Goal: Information Seeking & Learning: Compare options

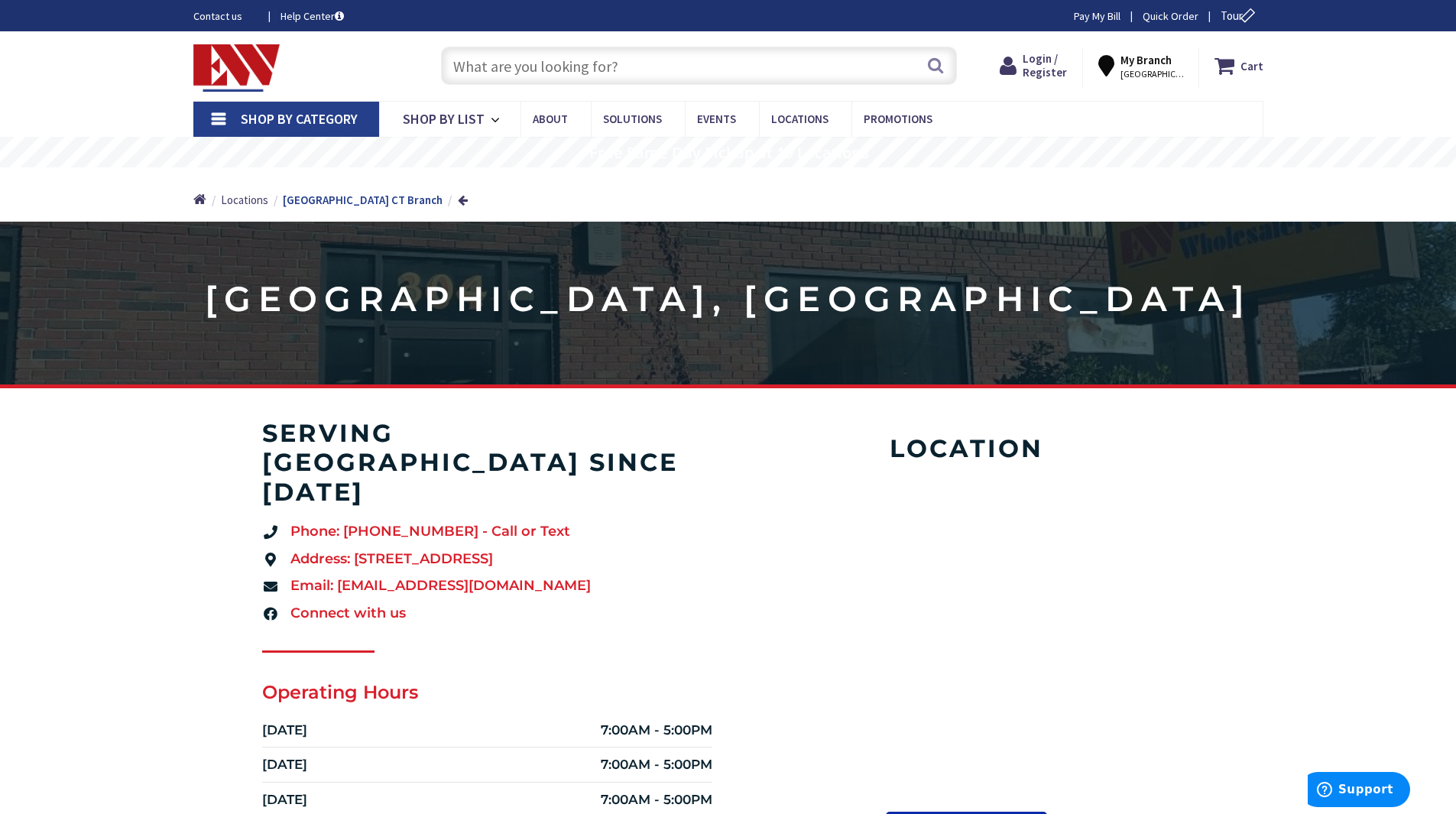
click at [214, 119] on link "Shop By Category" at bounding box center [287, 119] width 186 height 35
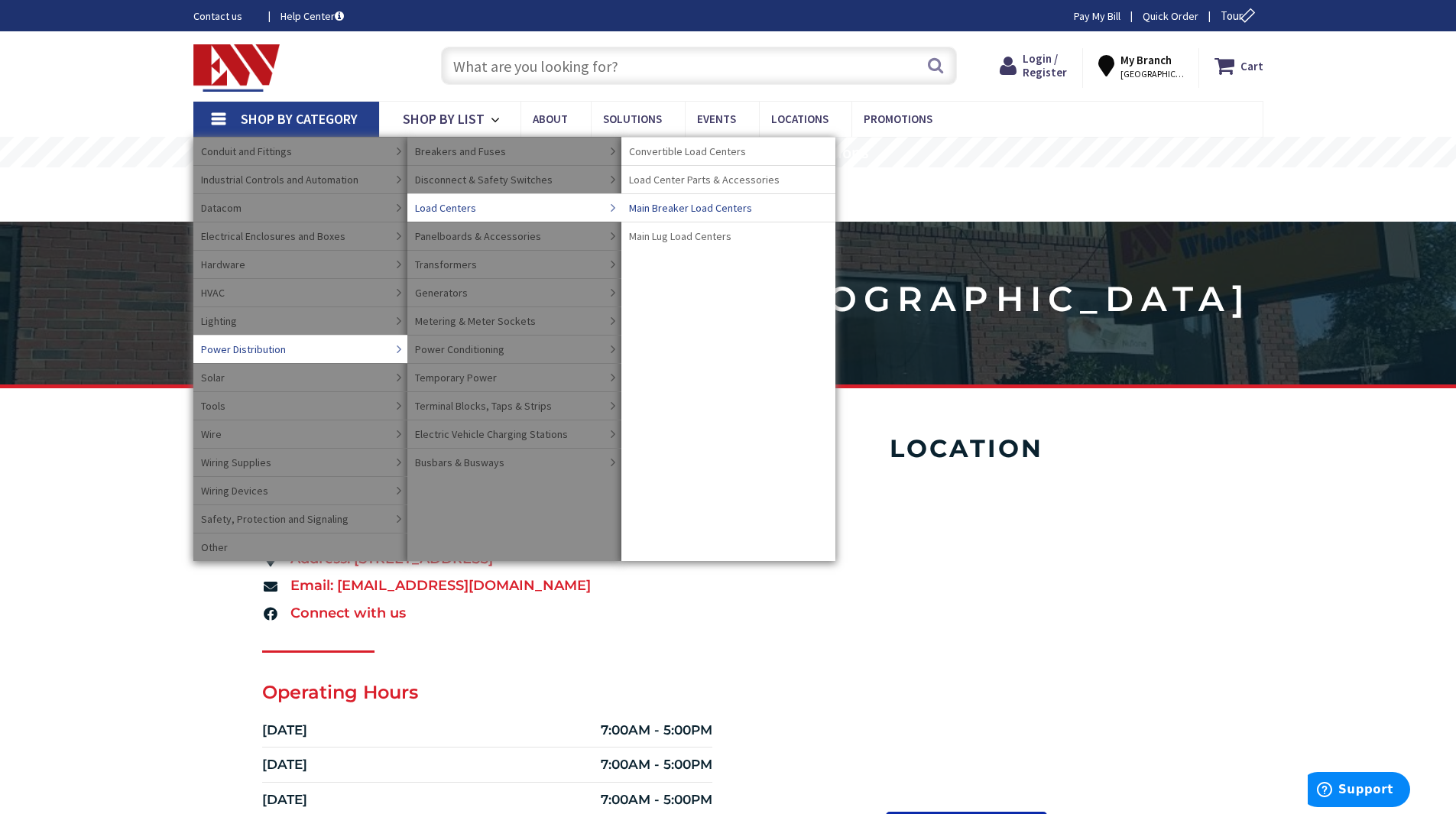
click at [714, 208] on span "Main Breaker Load Centers" at bounding box center [691, 208] width 123 height 16
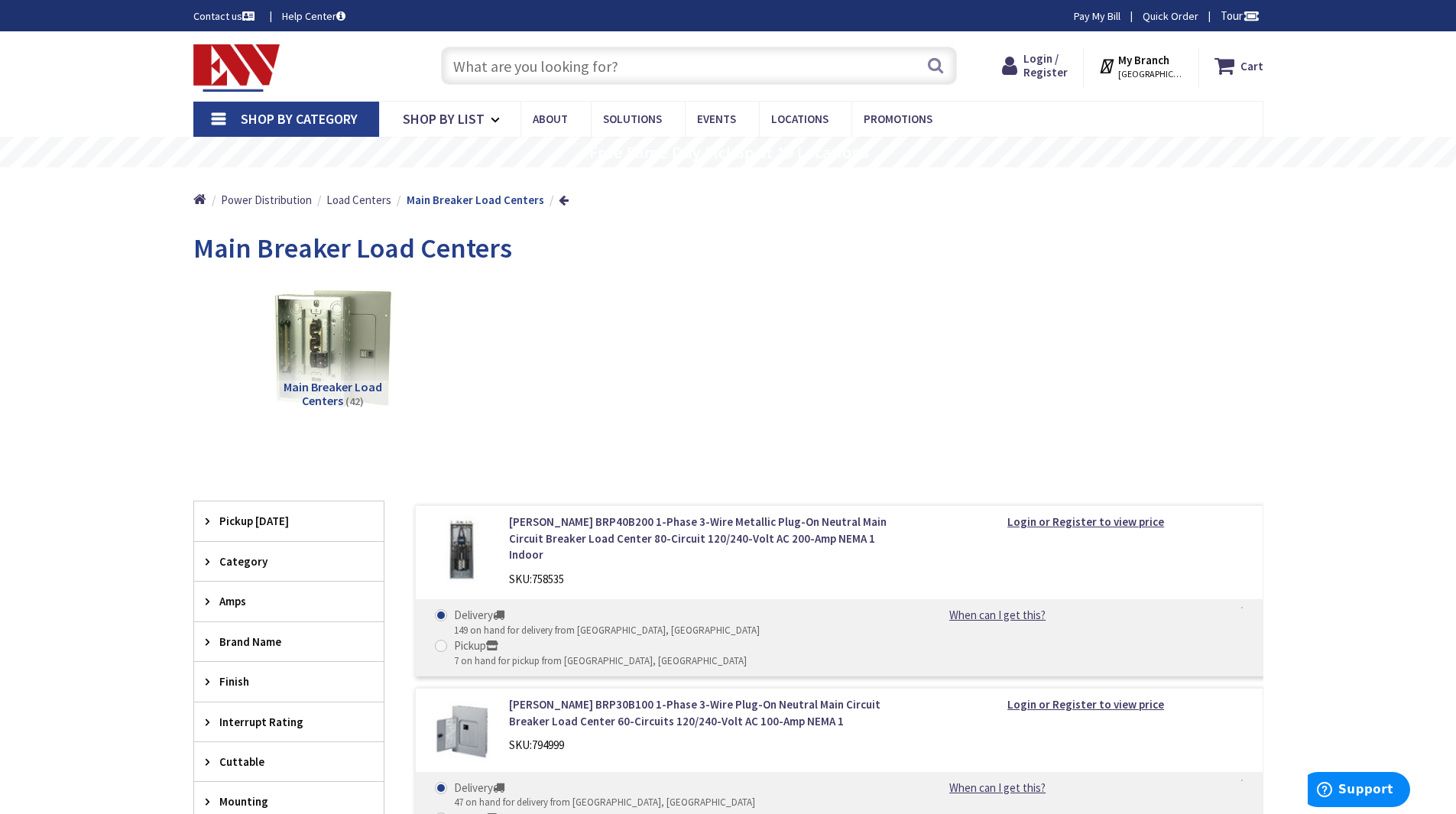
click at [504, 63] on input "text" at bounding box center [699, 66] width 516 height 38
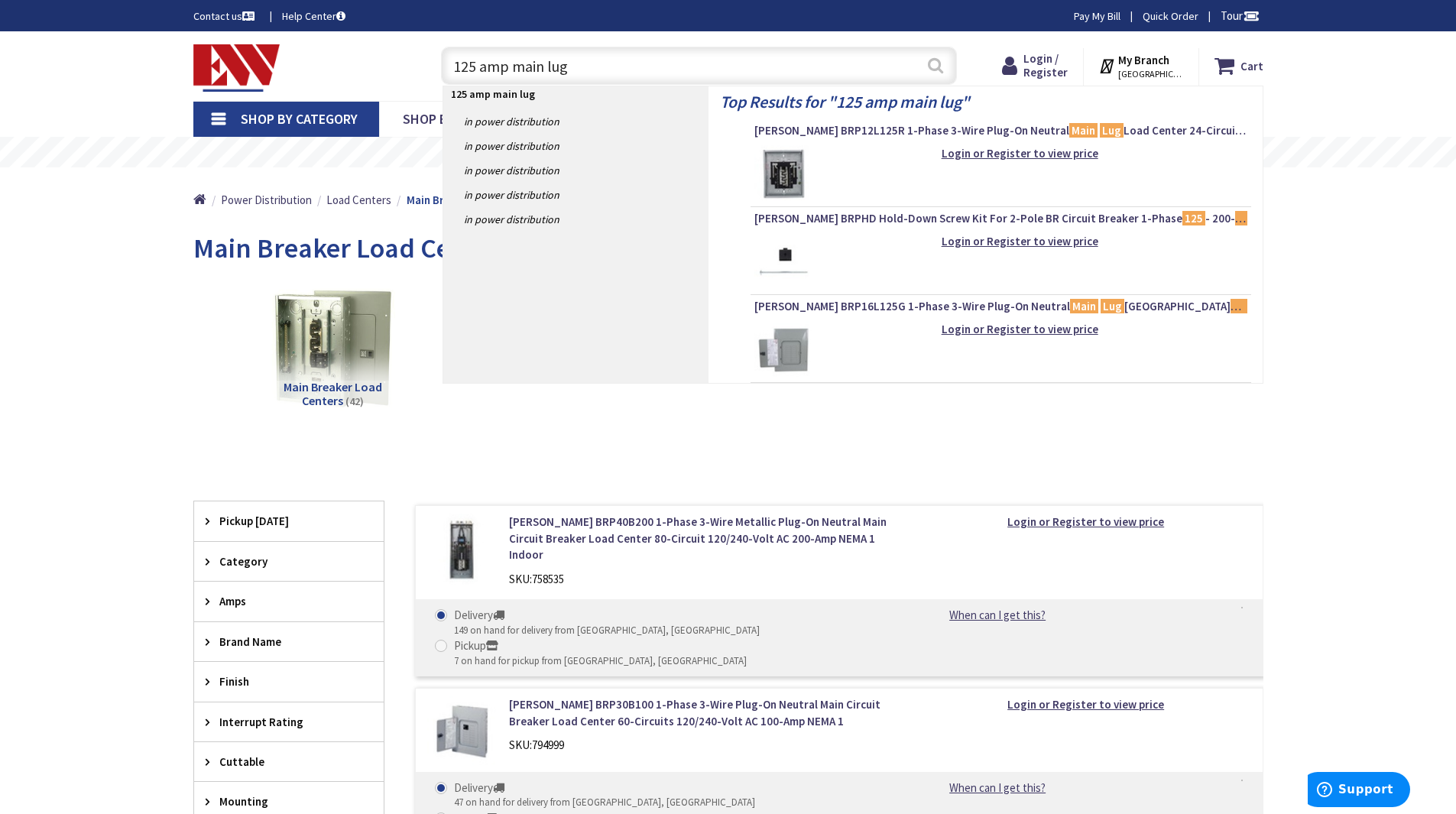
type input "125 amp main lug"
click at [928, 68] on button "Search" at bounding box center [935, 65] width 20 height 34
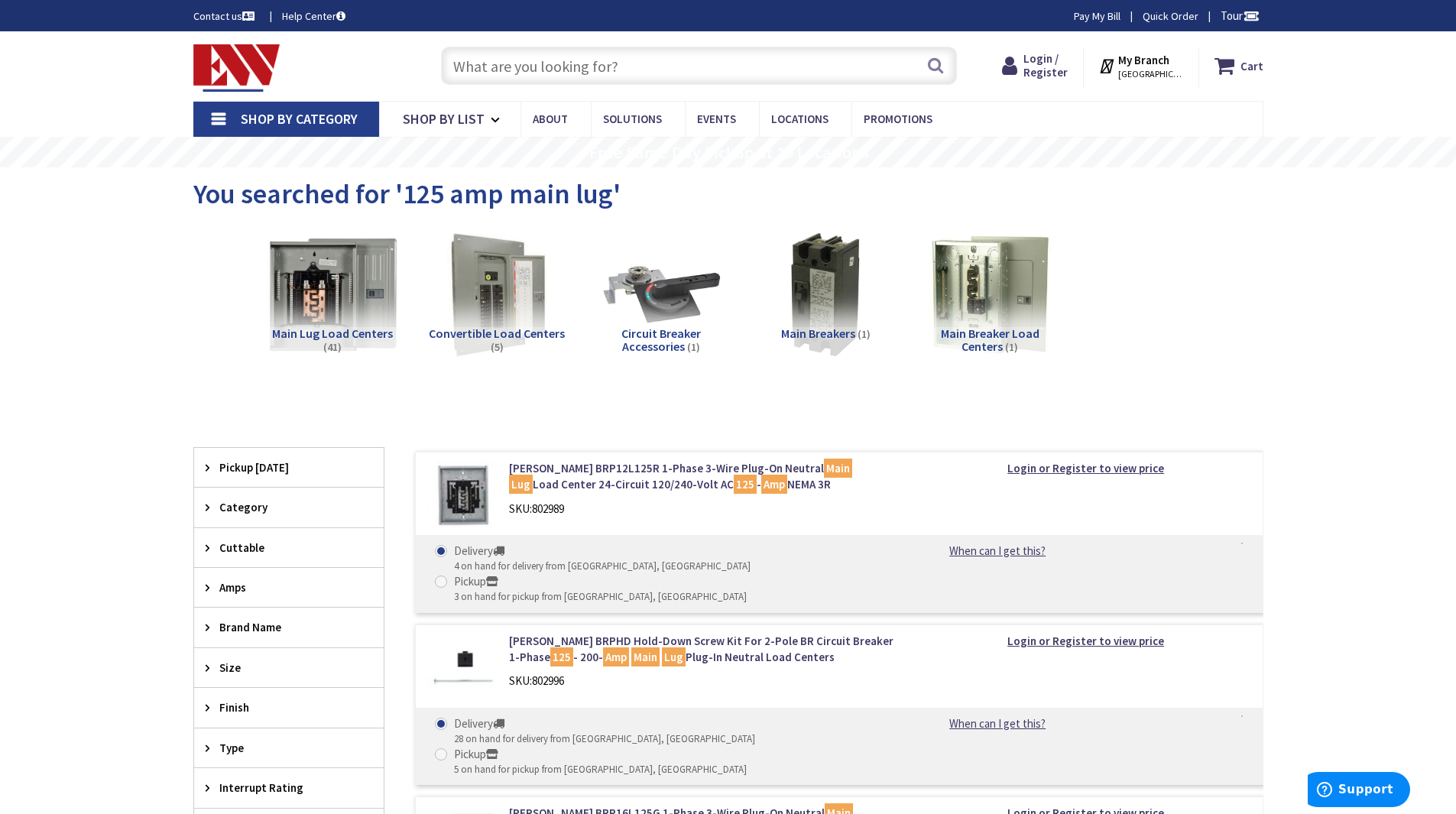
click at [349, 300] on img at bounding box center [332, 294] width 138 height 138
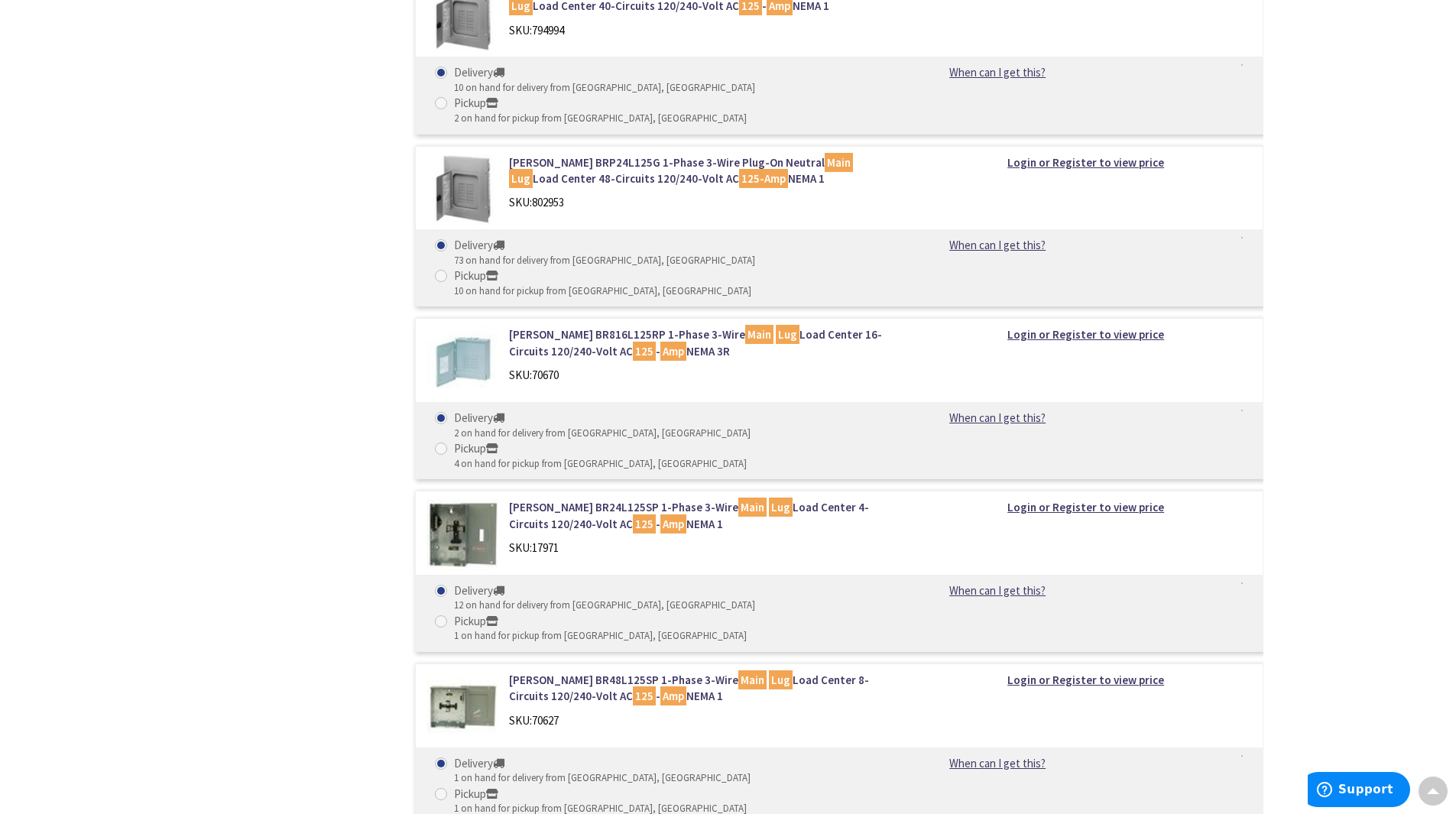
scroll to position [1184, 0]
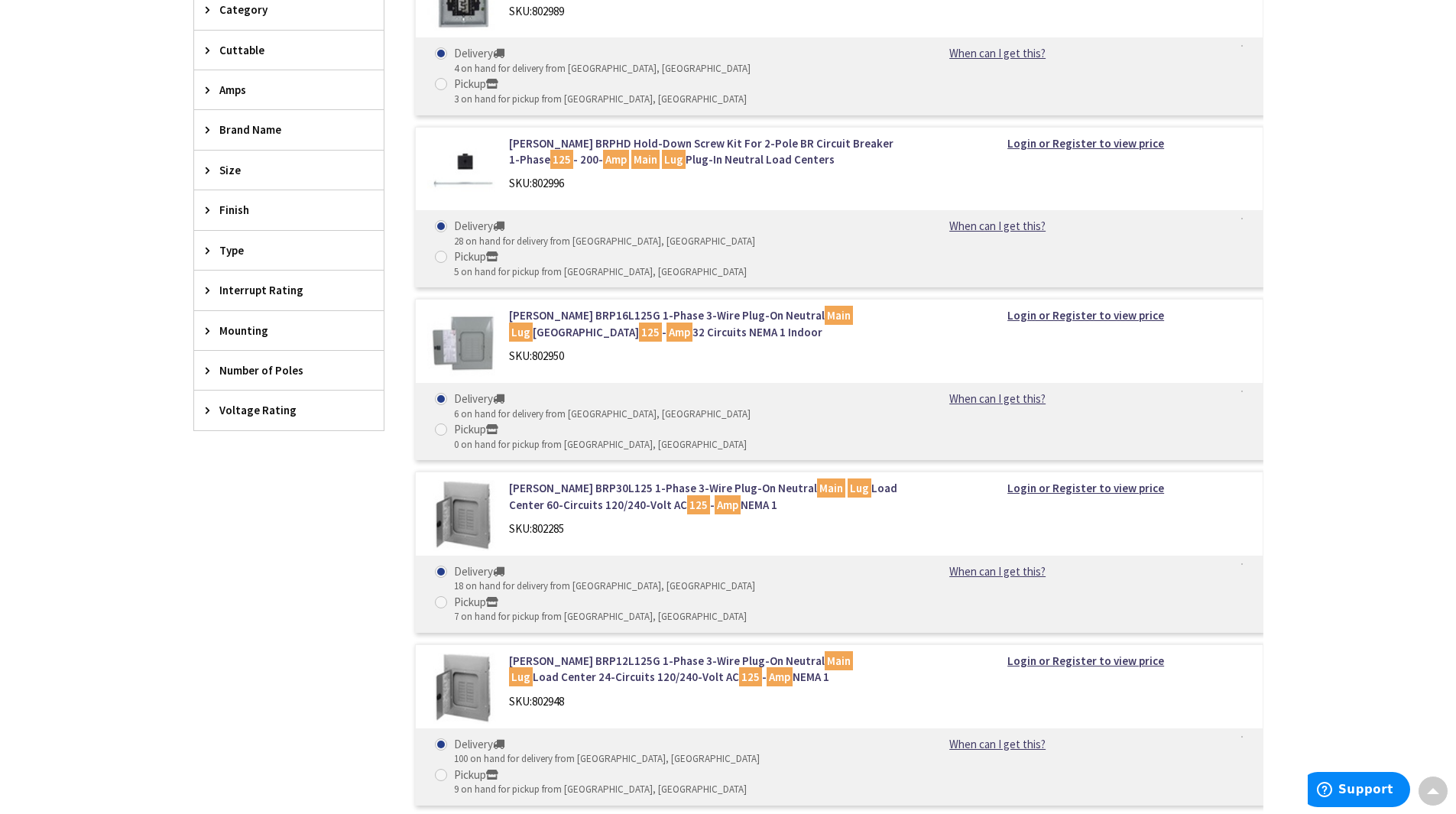
scroll to position [575, 0]
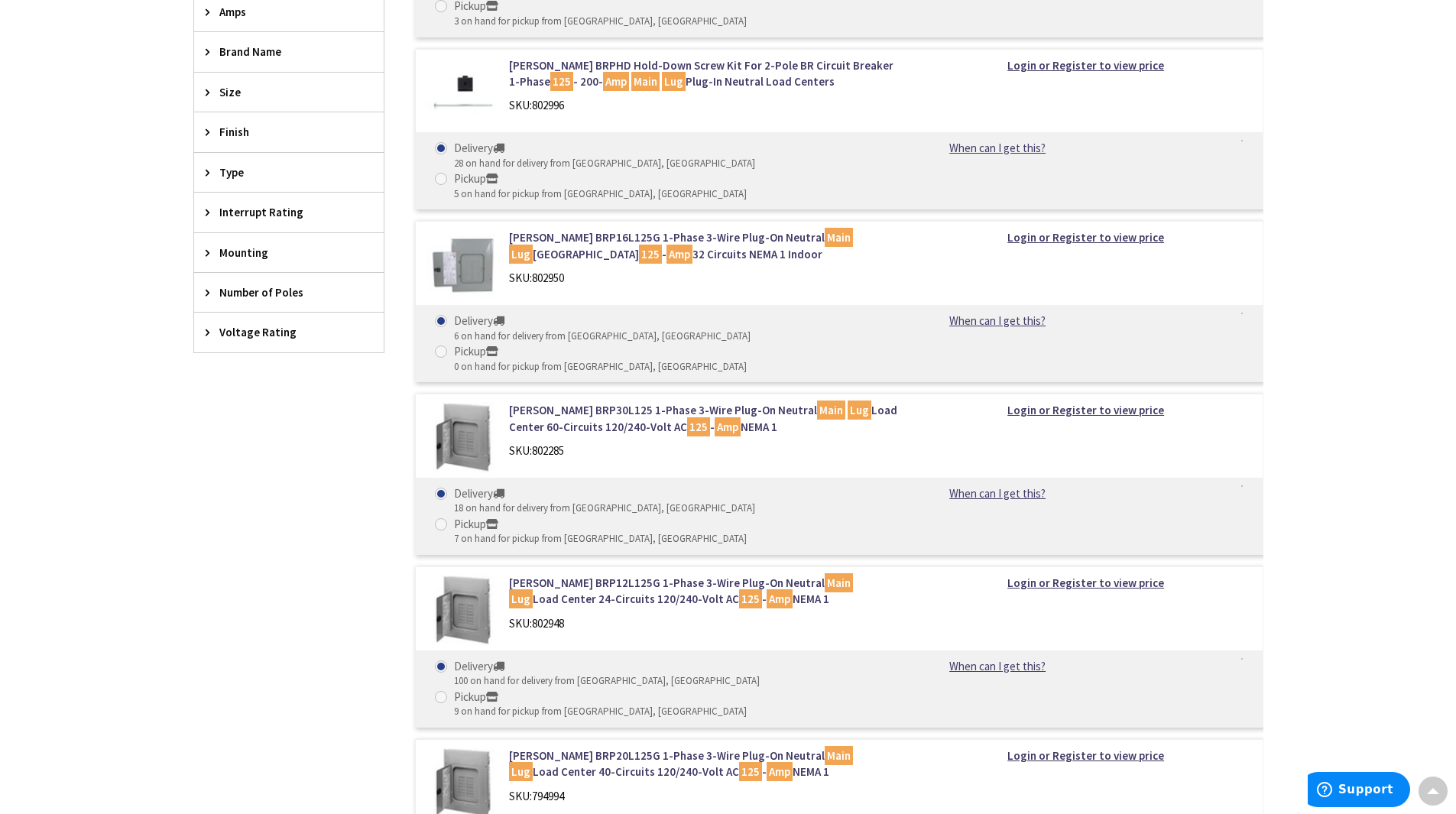
click at [447, 691] on span at bounding box center [440, 697] width 12 height 12
click at [448, 692] on input "Pickup 9 on hand for pickup from Stamford, CT" at bounding box center [443, 697] width 10 height 10
radio input "true"
click at [444, 660] on span at bounding box center [440, 666] width 12 height 12
click at [444, 661] on input "Delivery 100 on hand for delivery from Middletown, CT" at bounding box center [443, 666] width 10 height 10
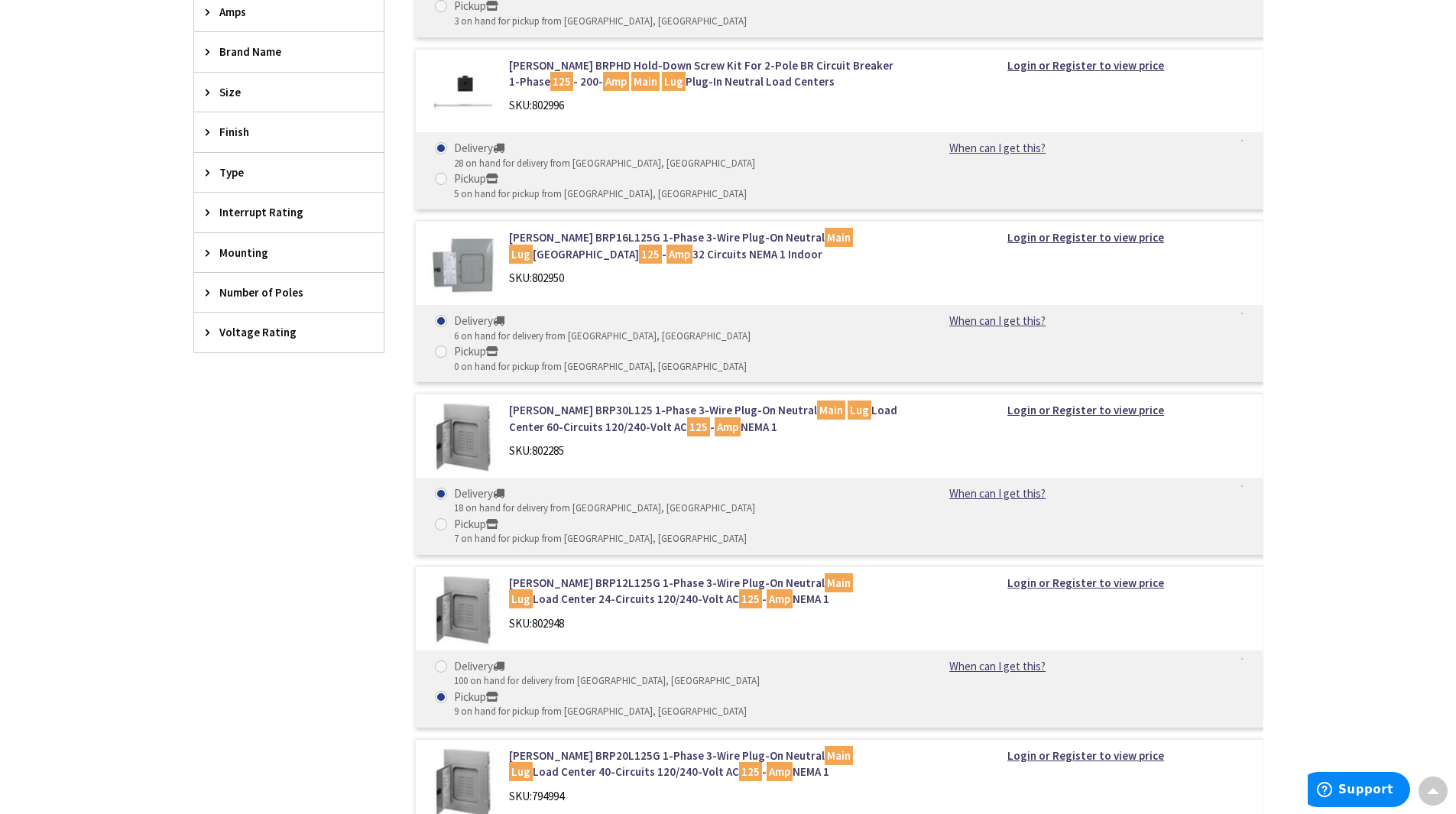
radio input "true"
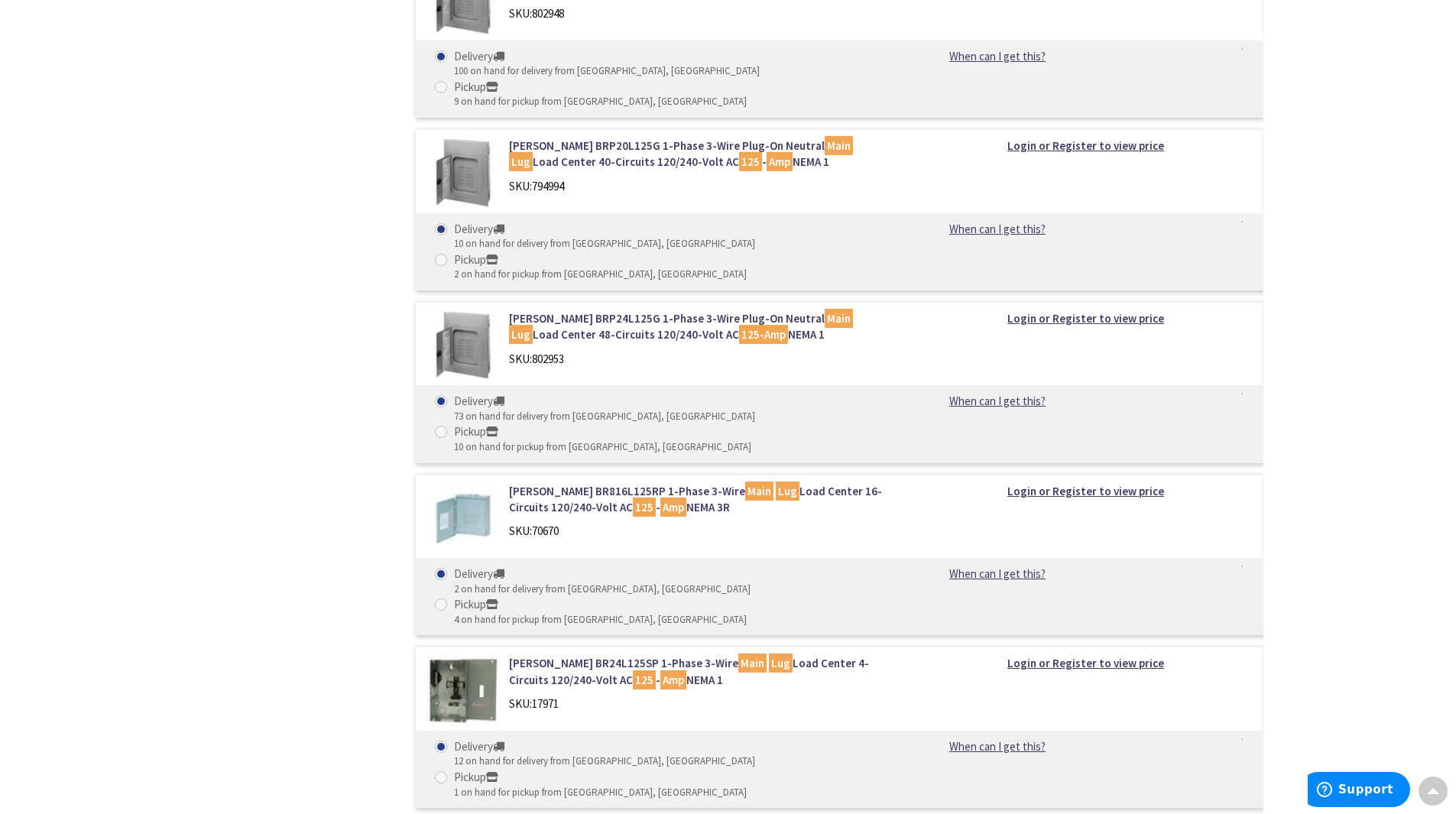
scroll to position [1187, 0]
click at [544, 481] on link "Eaton BR816L125RP 1-Phase 3-Wire Main Lug Load Center 16-Circuits 120/240-Volt …" at bounding box center [704, 498] width 389 height 33
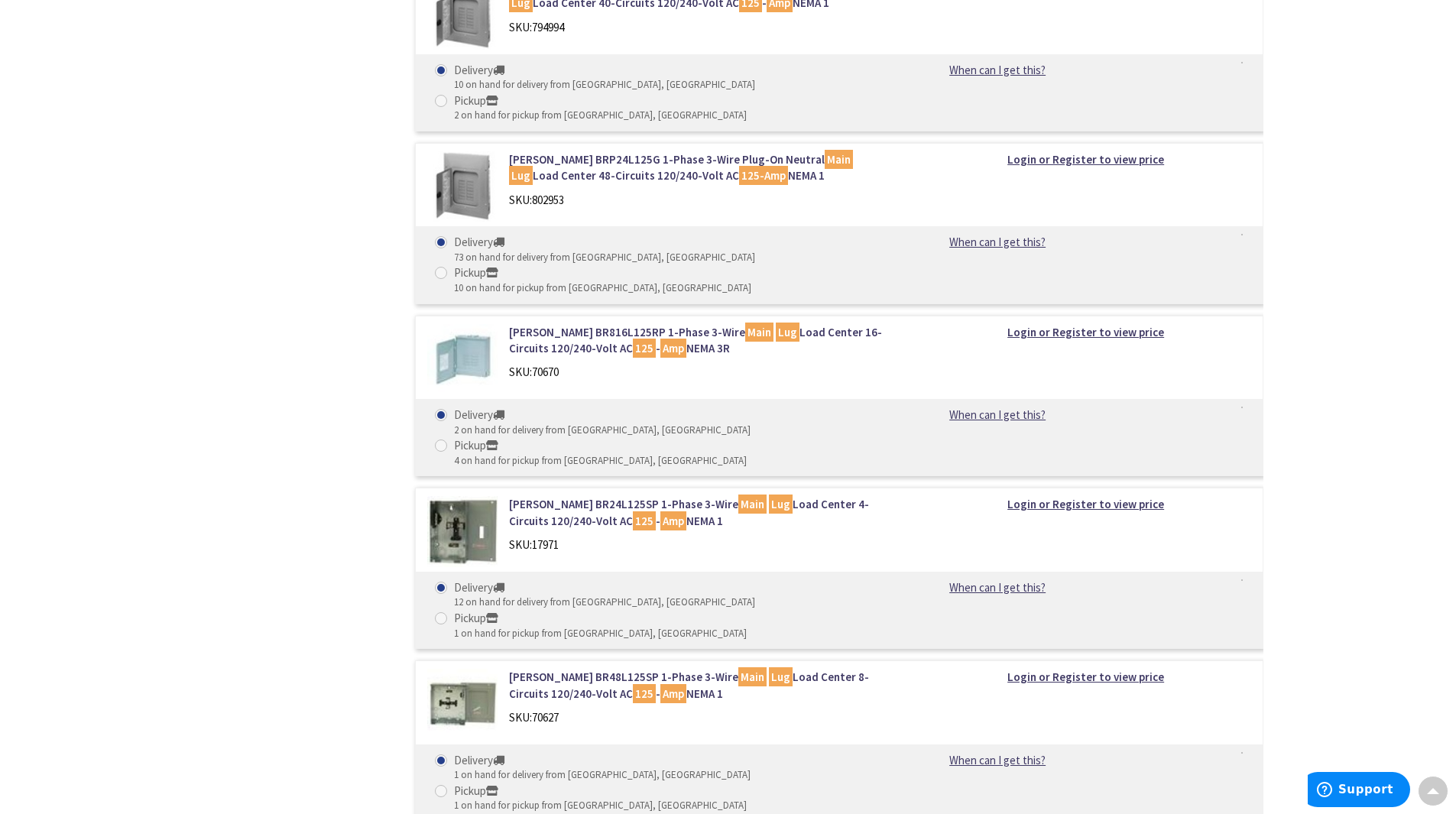
scroll to position [1353, 0]
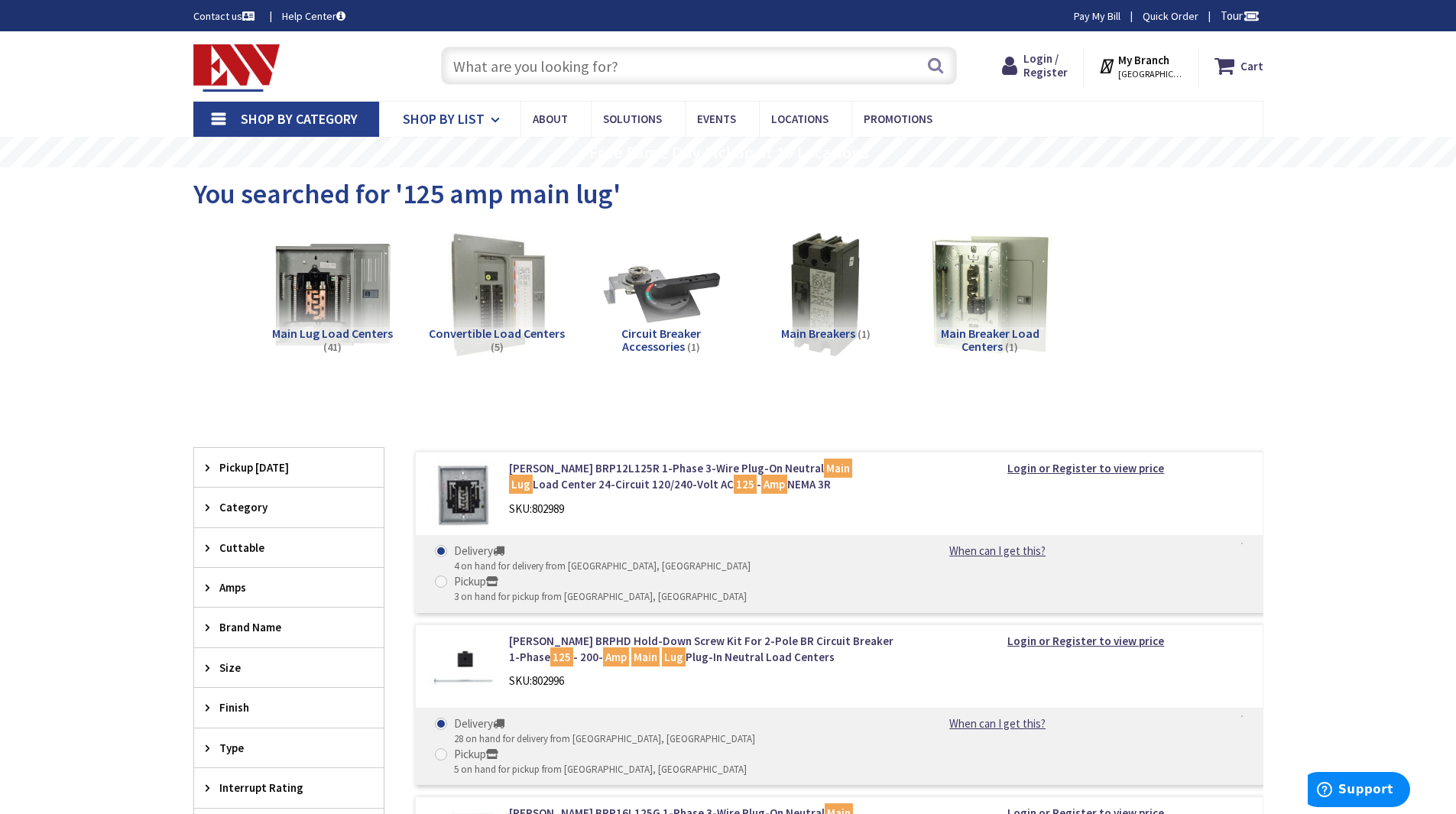
click at [482, 121] on link "Shop By List" at bounding box center [449, 119] width 141 height 35
click at [220, 116] on link "Shop By Category" at bounding box center [287, 119] width 186 height 35
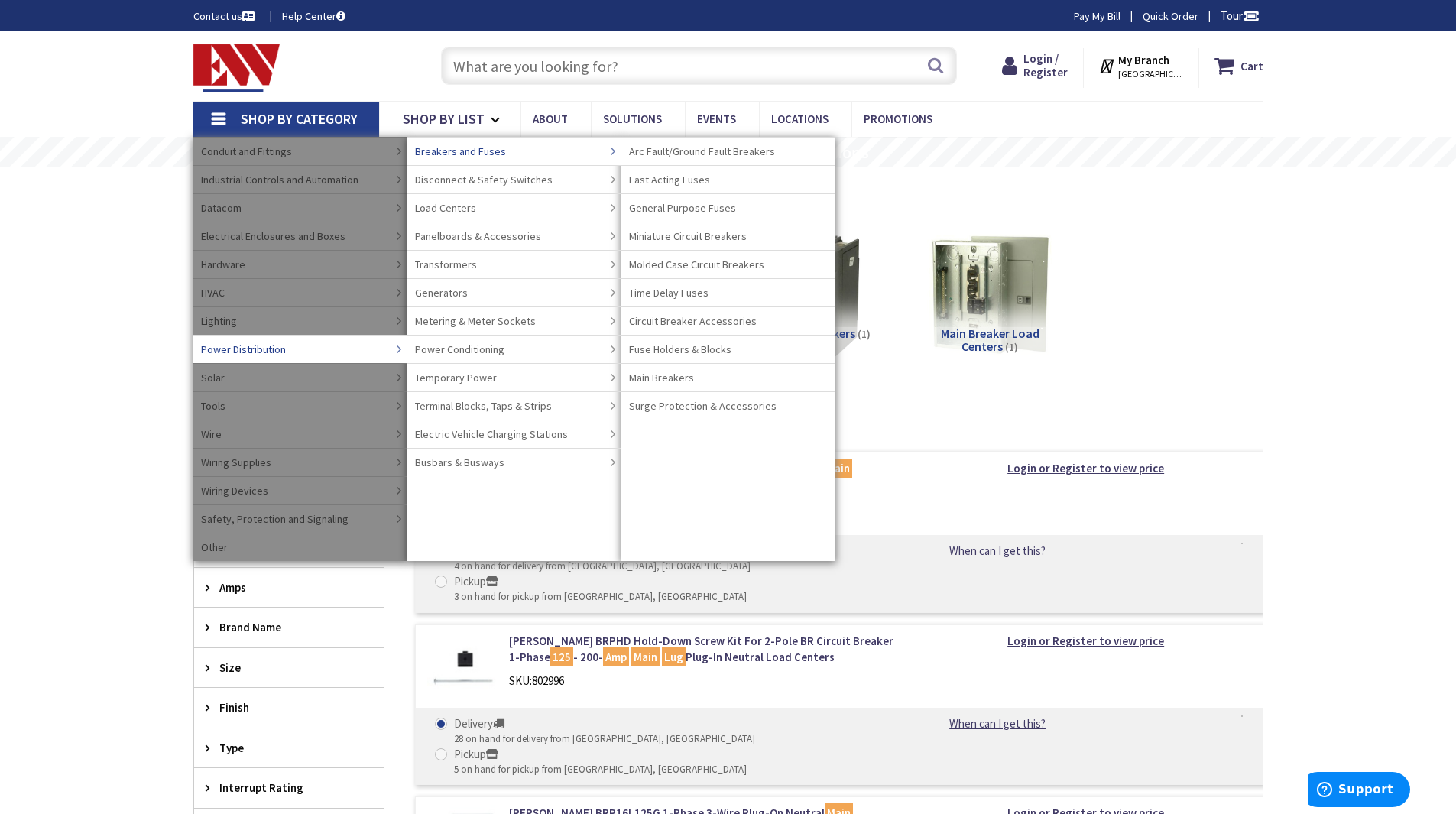
click at [510, 156] on link "Breakers and Fuses" at bounding box center [514, 151] width 214 height 28
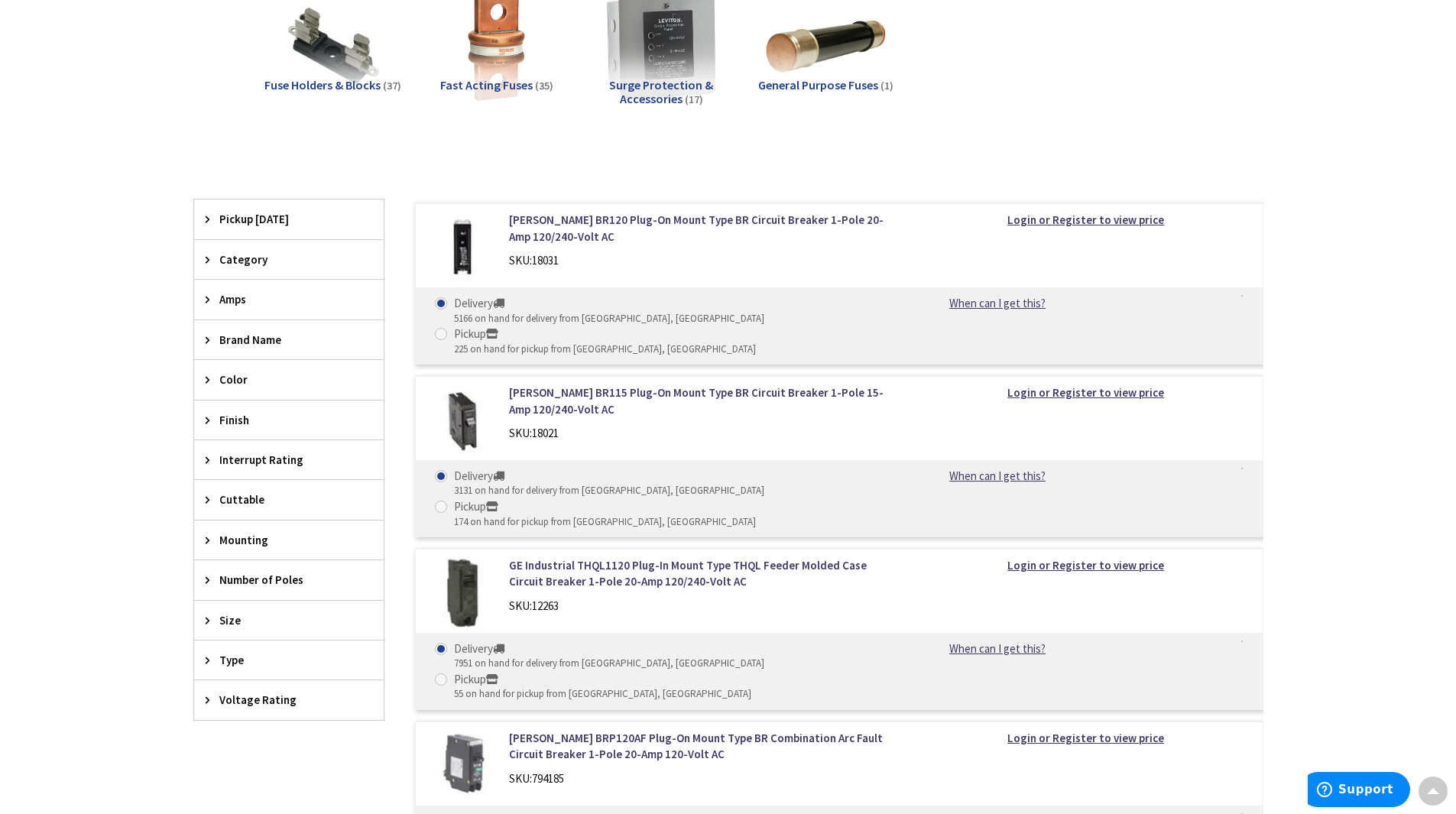
scroll to position [611, 0]
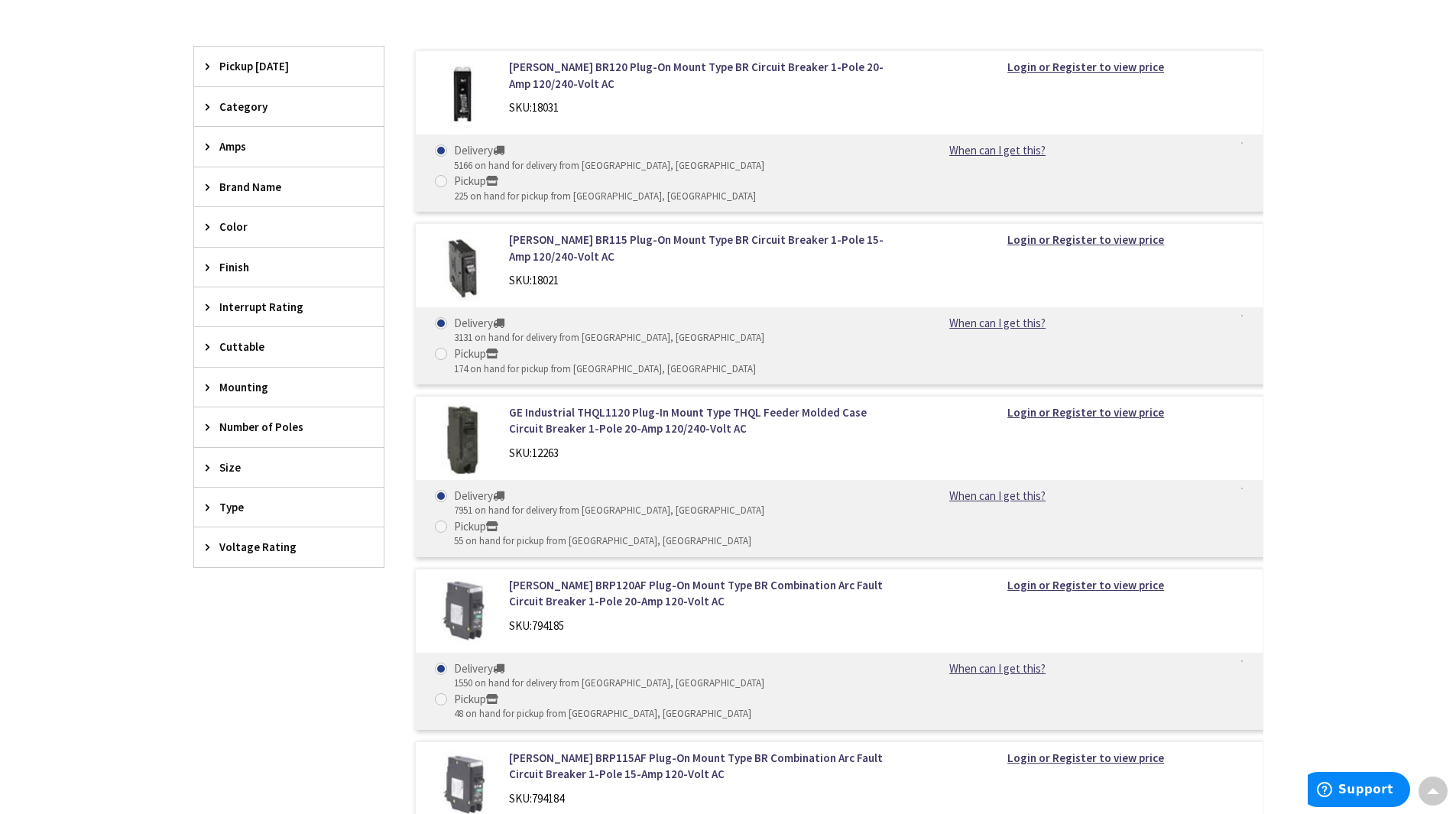
click at [250, 150] on span "Amps" at bounding box center [281, 146] width 124 height 16
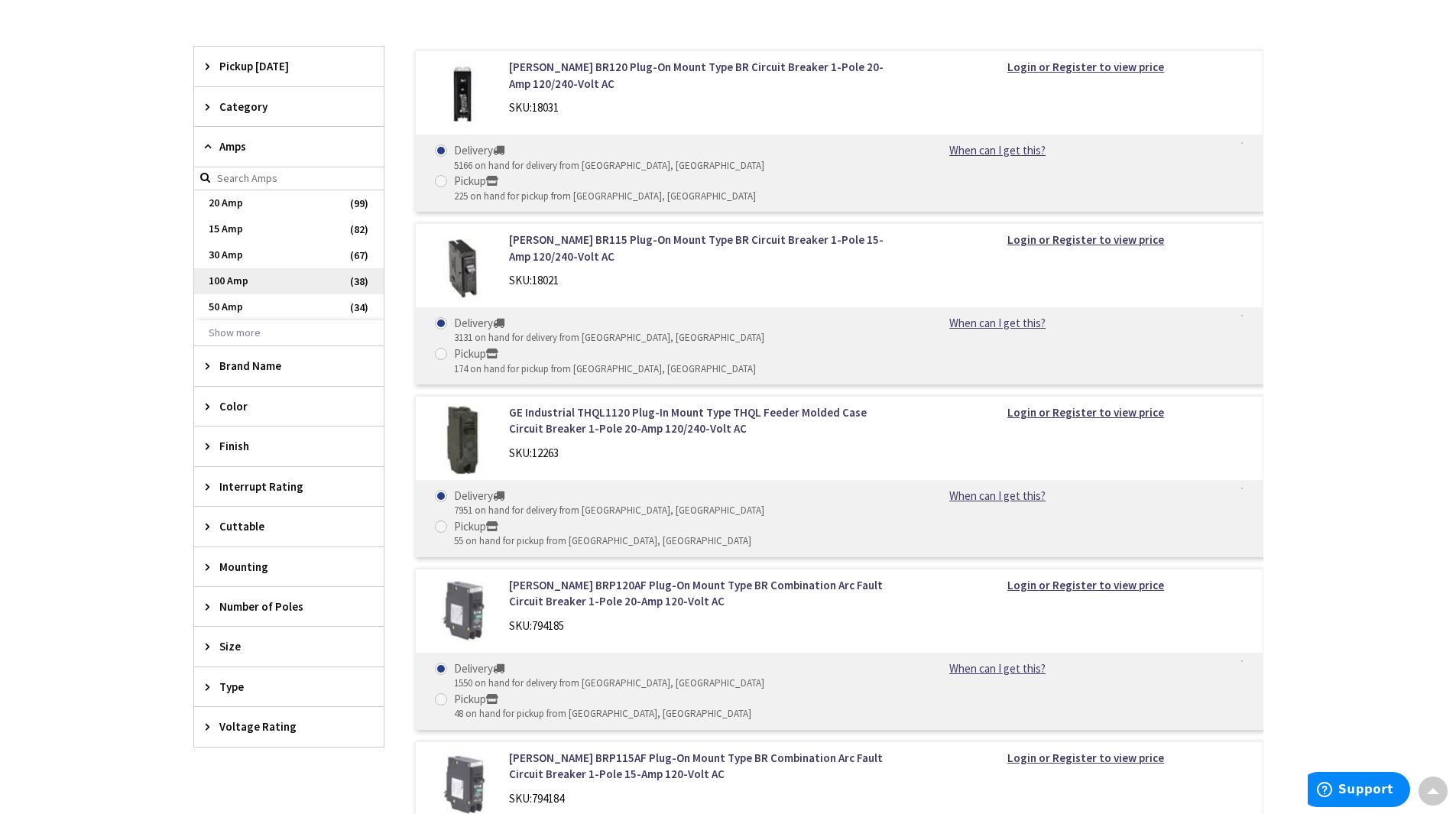
click at [227, 281] on span "100 Amp" at bounding box center [289, 281] width 190 height 26
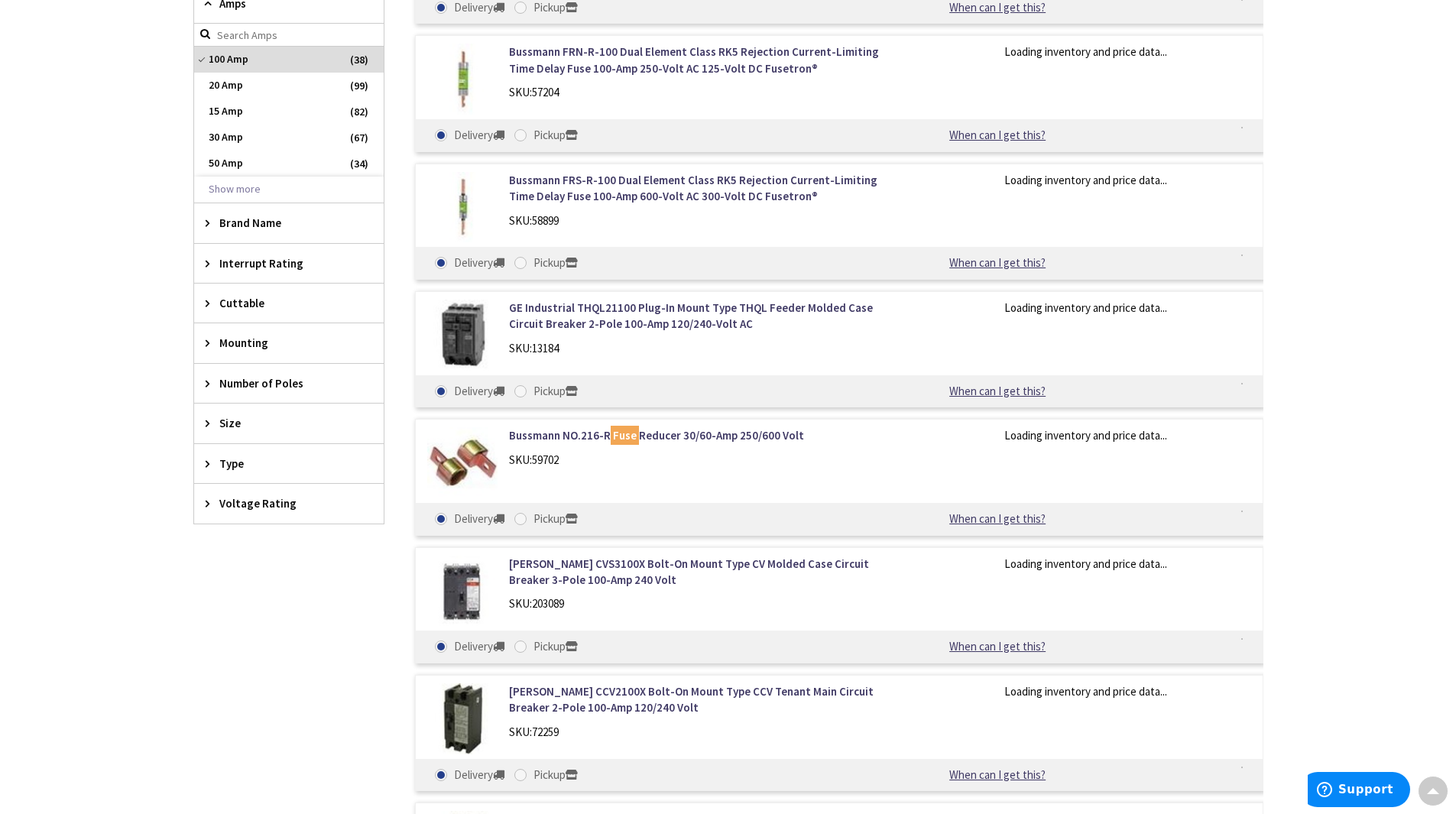
scroll to position [455, 0]
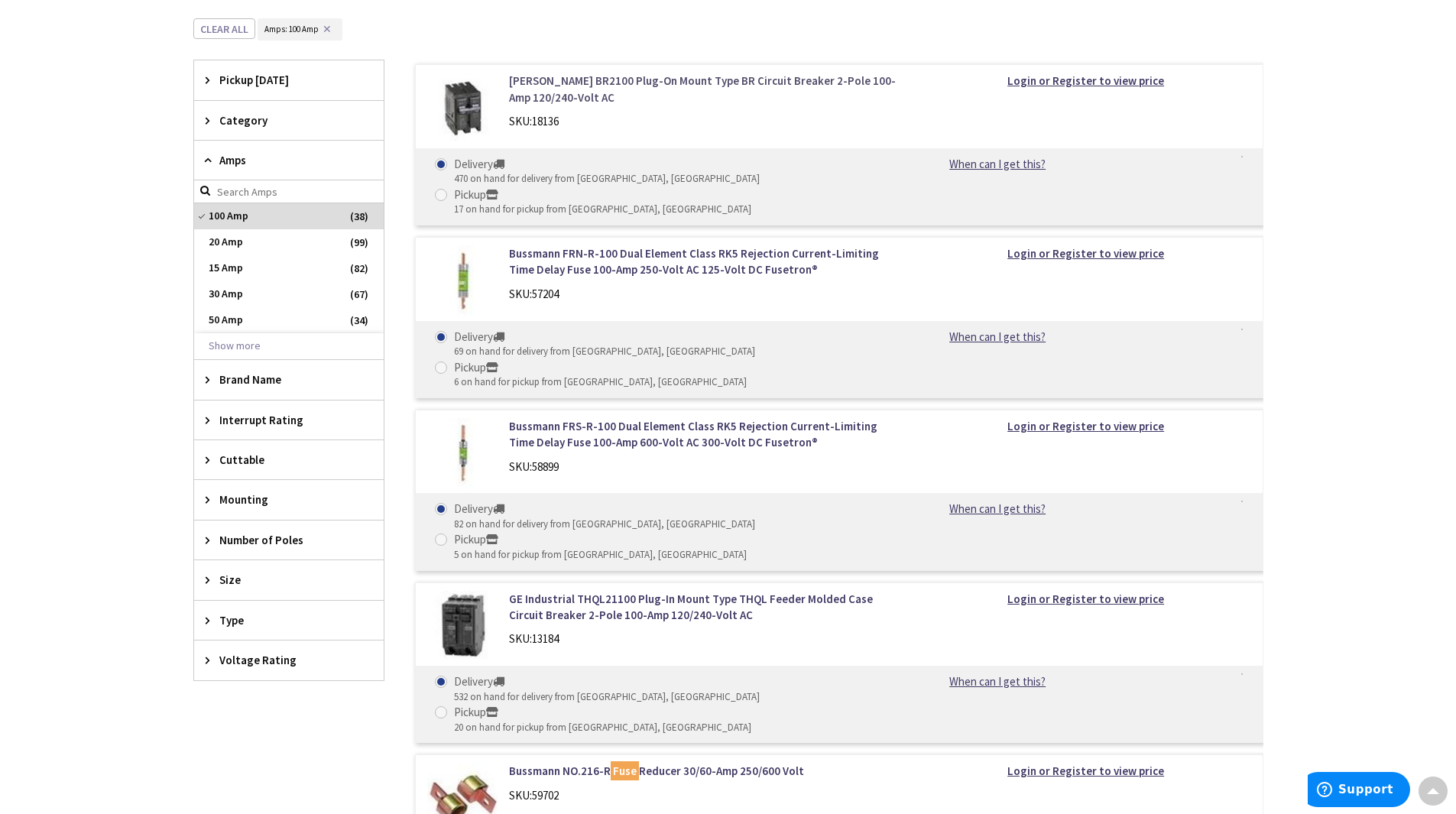
click at [522, 91] on link "[PERSON_NAME] BR2100 Plug-On Mount Type BR Circuit Breaker 2-Pole 100-Amp 120/2…" at bounding box center [704, 89] width 389 height 33
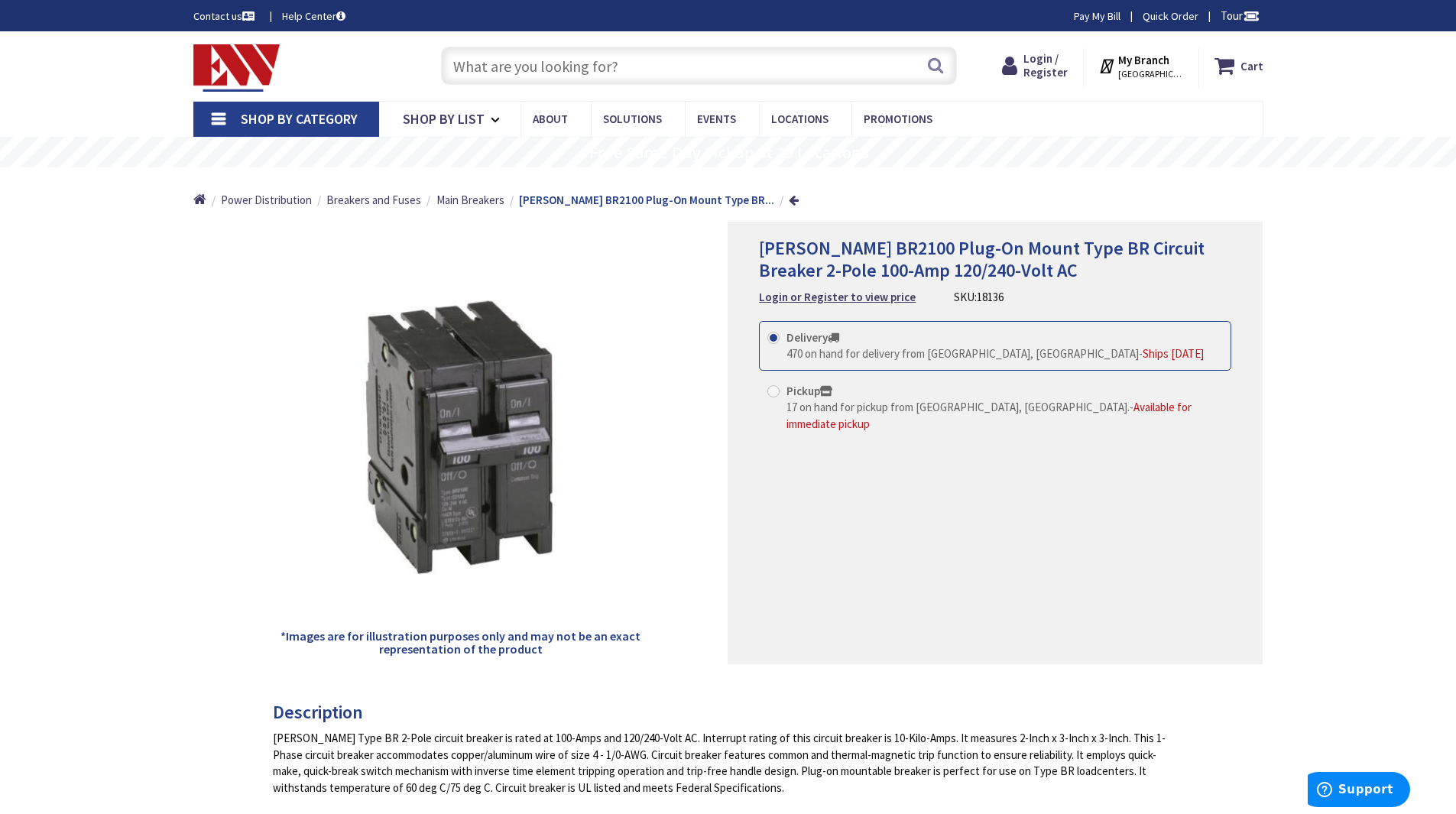
click at [1157, 68] on span "STAMFORD, CT" at bounding box center [1151, 74] width 65 height 12
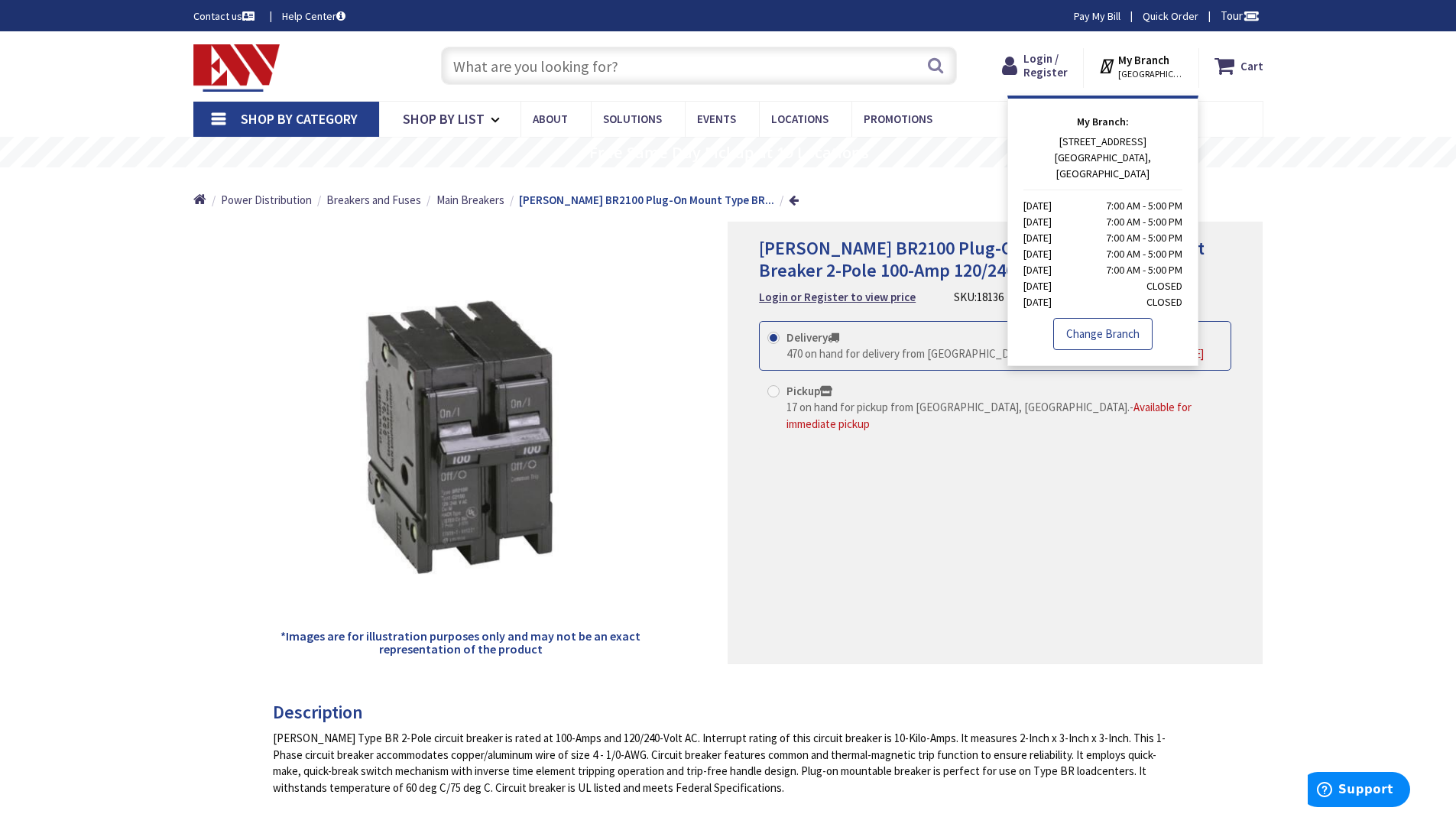
click at [1101, 324] on link "Change Branch" at bounding box center [1103, 334] width 100 height 32
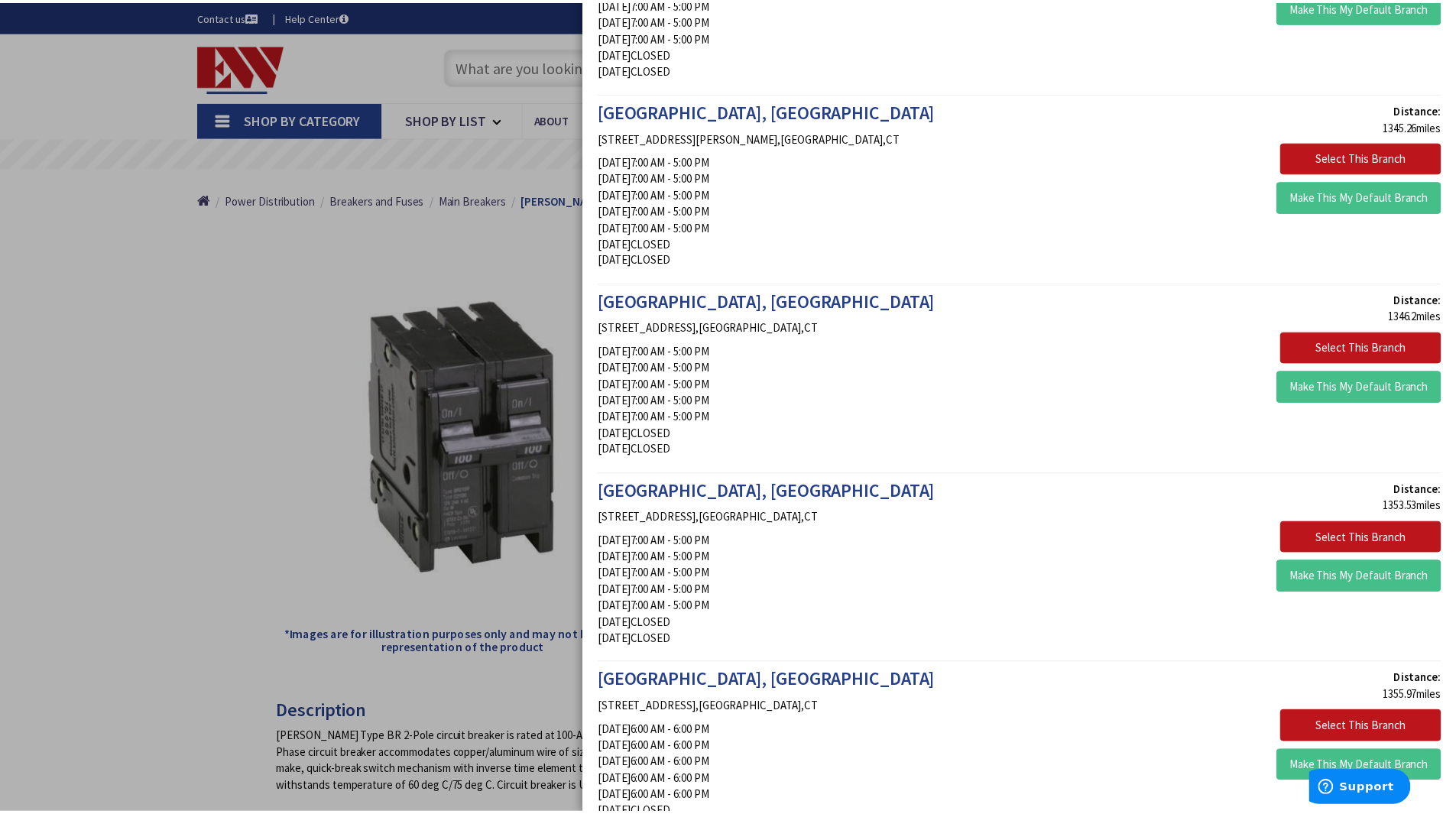
scroll to position [1605, 0]
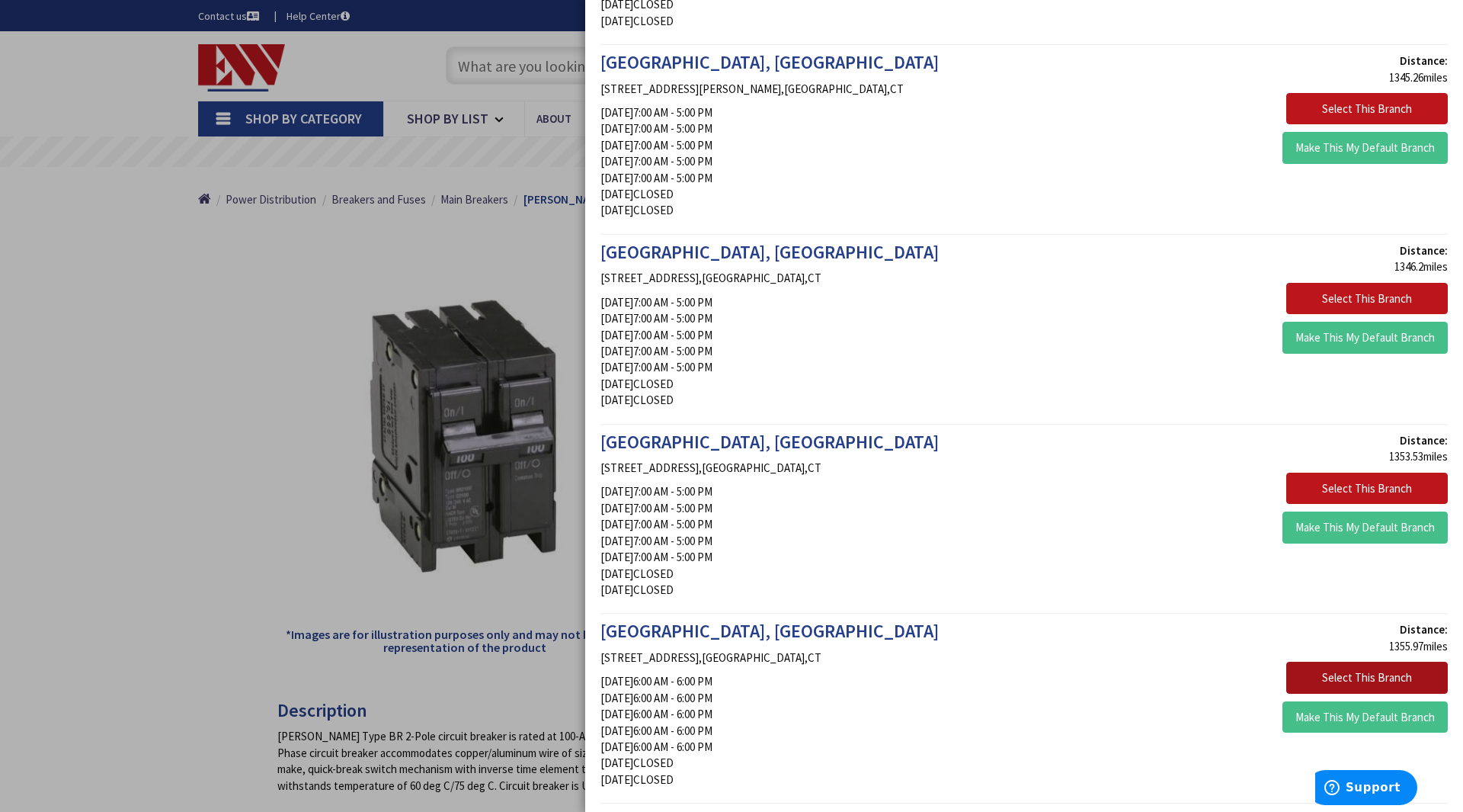
click at [1339, 680] on button "Select This Branch" at bounding box center [1367, 677] width 162 height 32
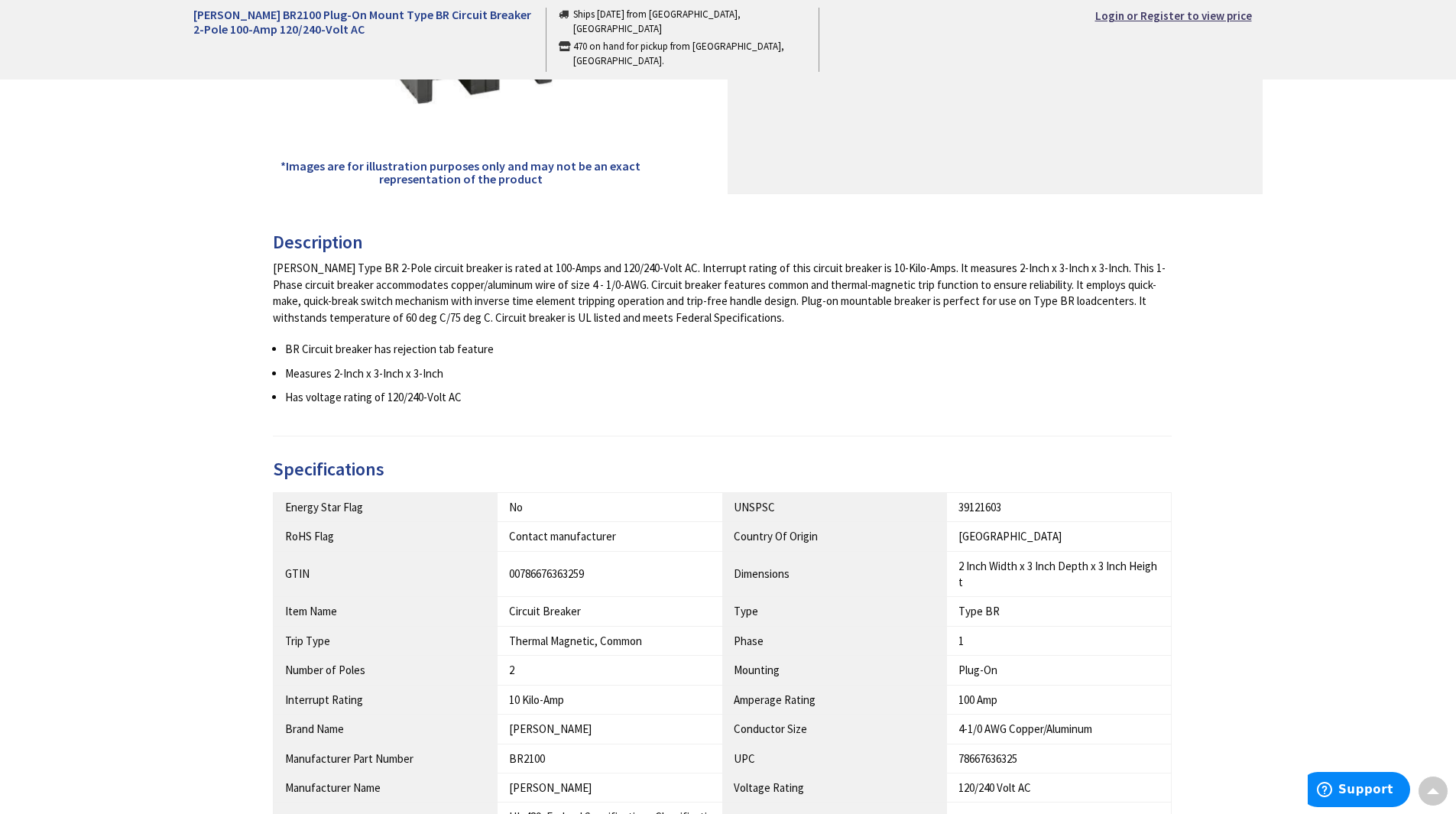
scroll to position [459, 0]
